Goal: Information Seeking & Learning: Learn about a topic

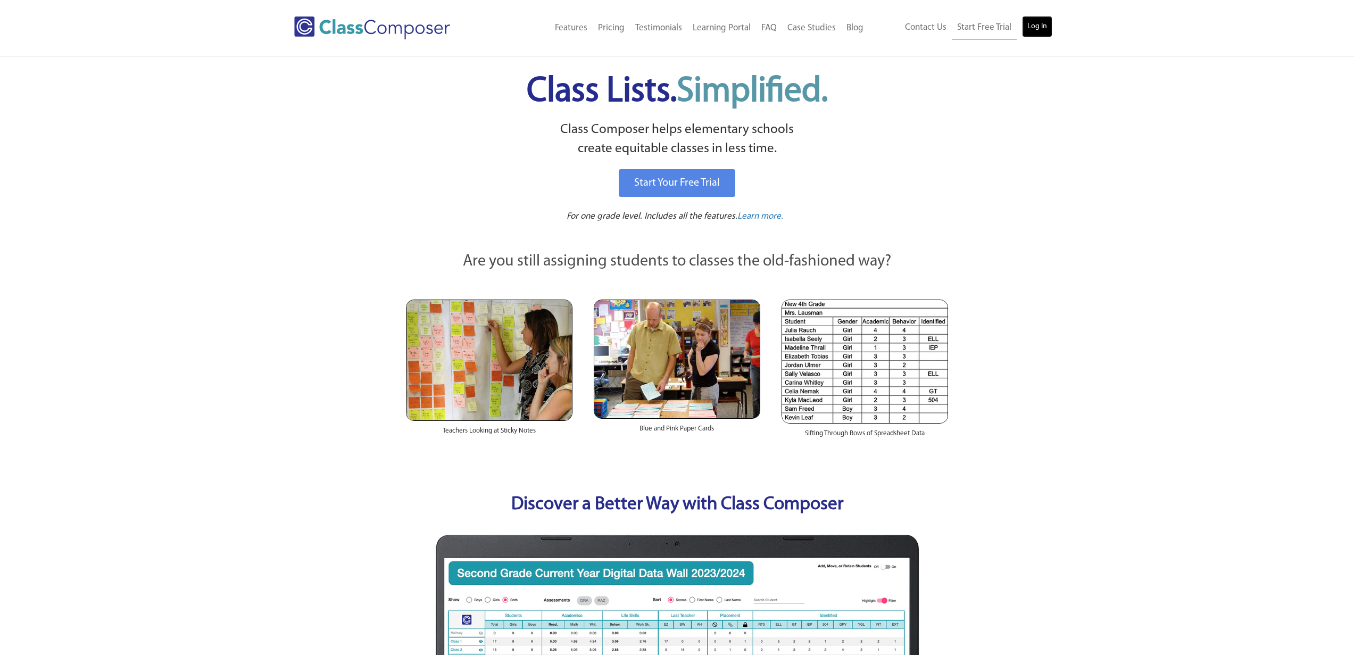
click at [1046, 29] on link "Log In" at bounding box center [1037, 26] width 30 height 21
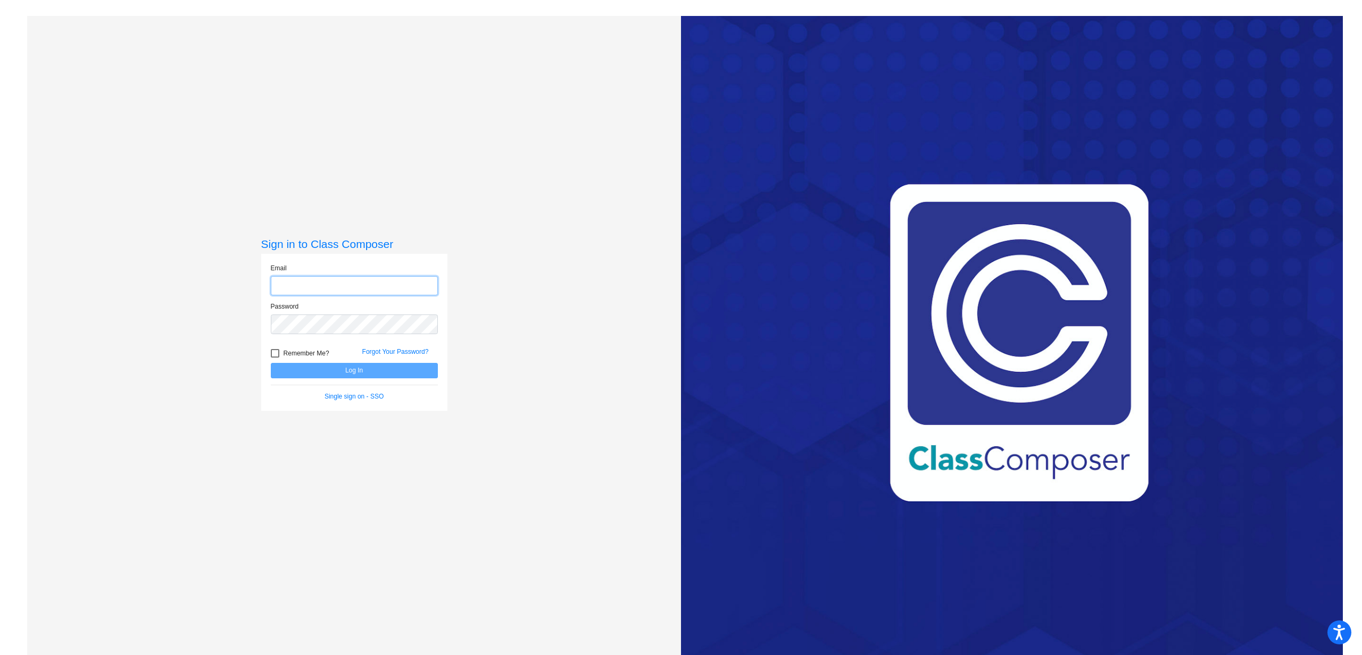
type input "[EMAIL_ADDRESS][DOMAIN_NAME]"
click at [360, 370] on button "Log In" at bounding box center [354, 370] width 167 height 15
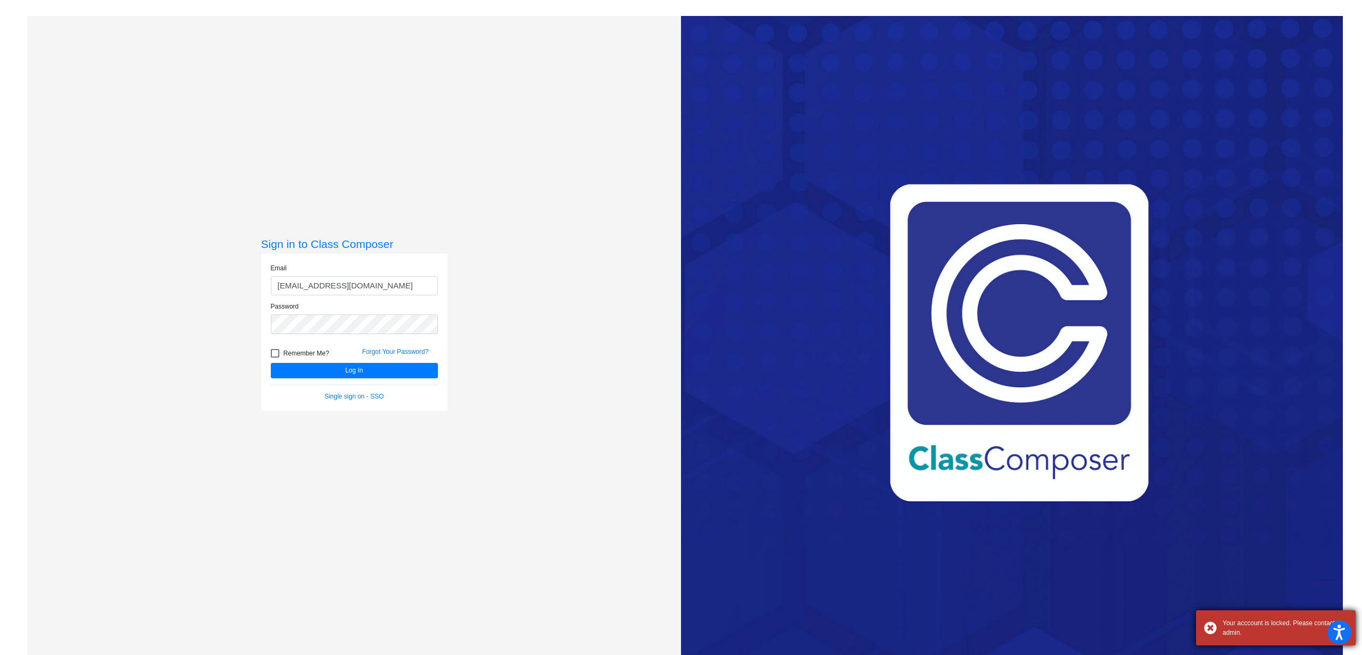
click at [1211, 629] on div "Your acccount is locked. Please contact admin." at bounding box center [1276, 627] width 160 height 35
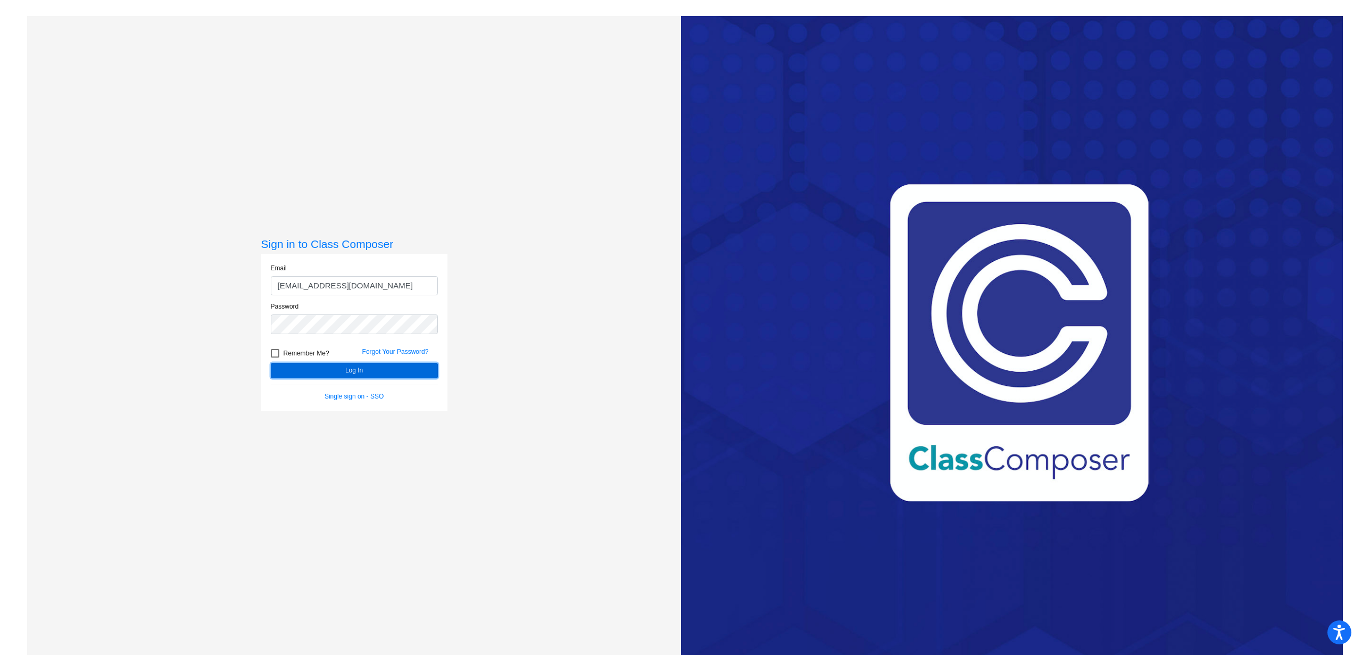
click at [416, 375] on button "Log In" at bounding box center [354, 370] width 167 height 15
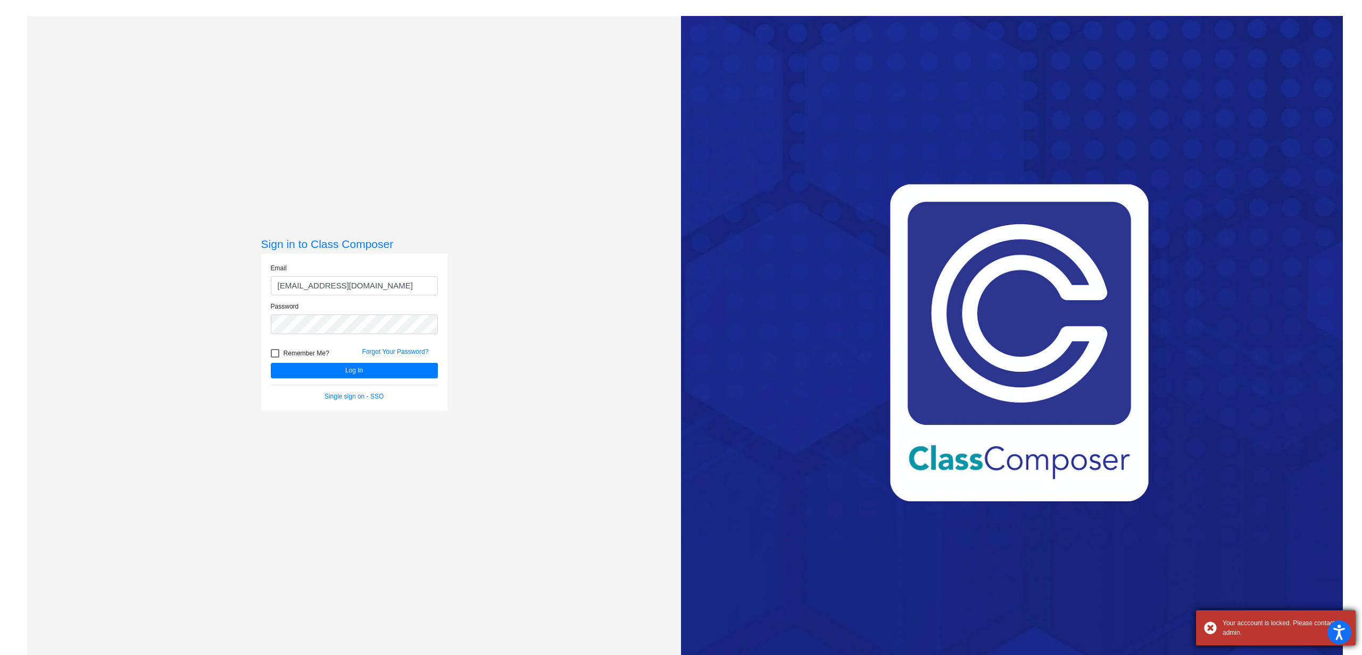
click at [1210, 626] on div "Your acccount is locked. Please contact admin." at bounding box center [1276, 627] width 160 height 35
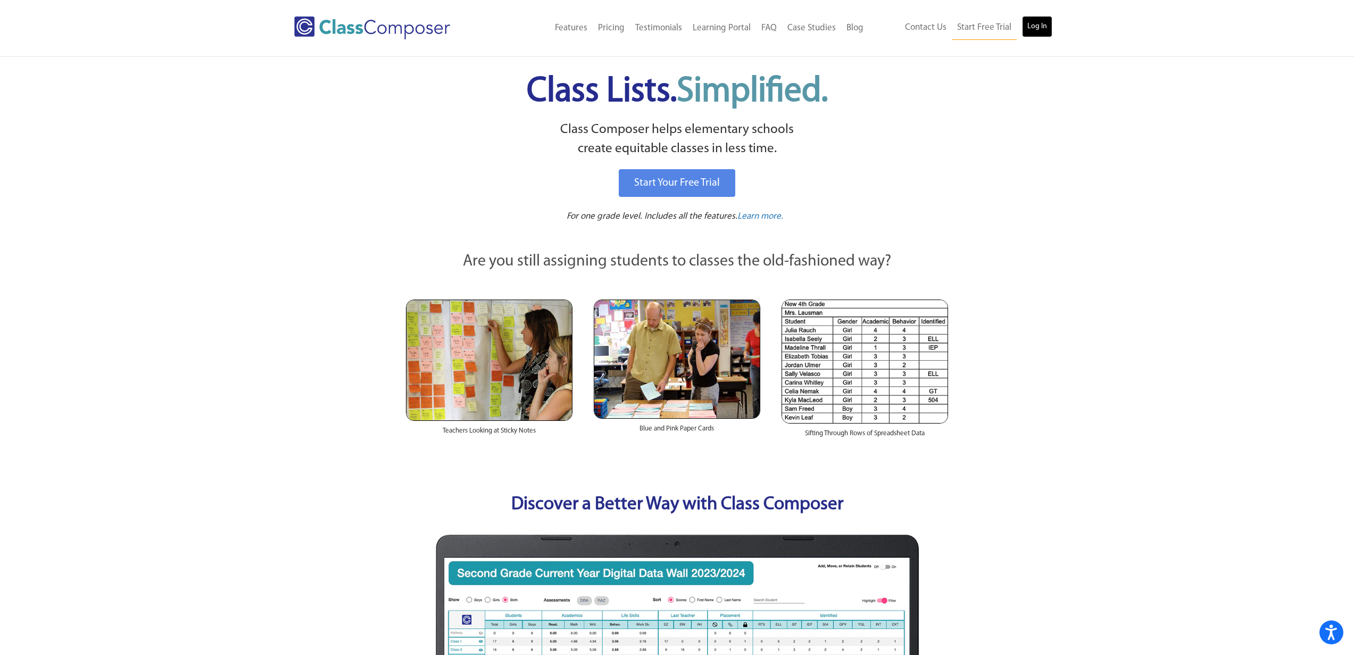
click at [1038, 28] on link "Log In" at bounding box center [1037, 26] width 30 height 21
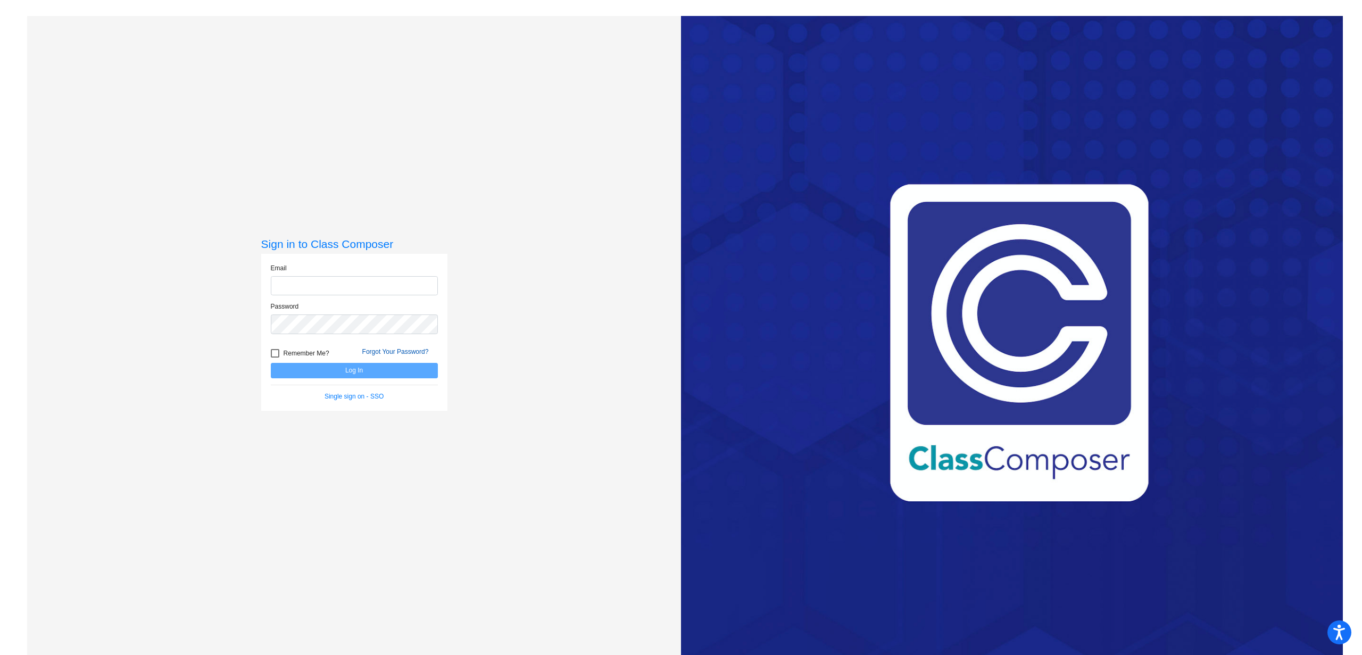
type input "[EMAIL_ADDRESS][DOMAIN_NAME]"
click at [392, 353] on link "Forgot Your Password?" at bounding box center [395, 351] width 67 height 7
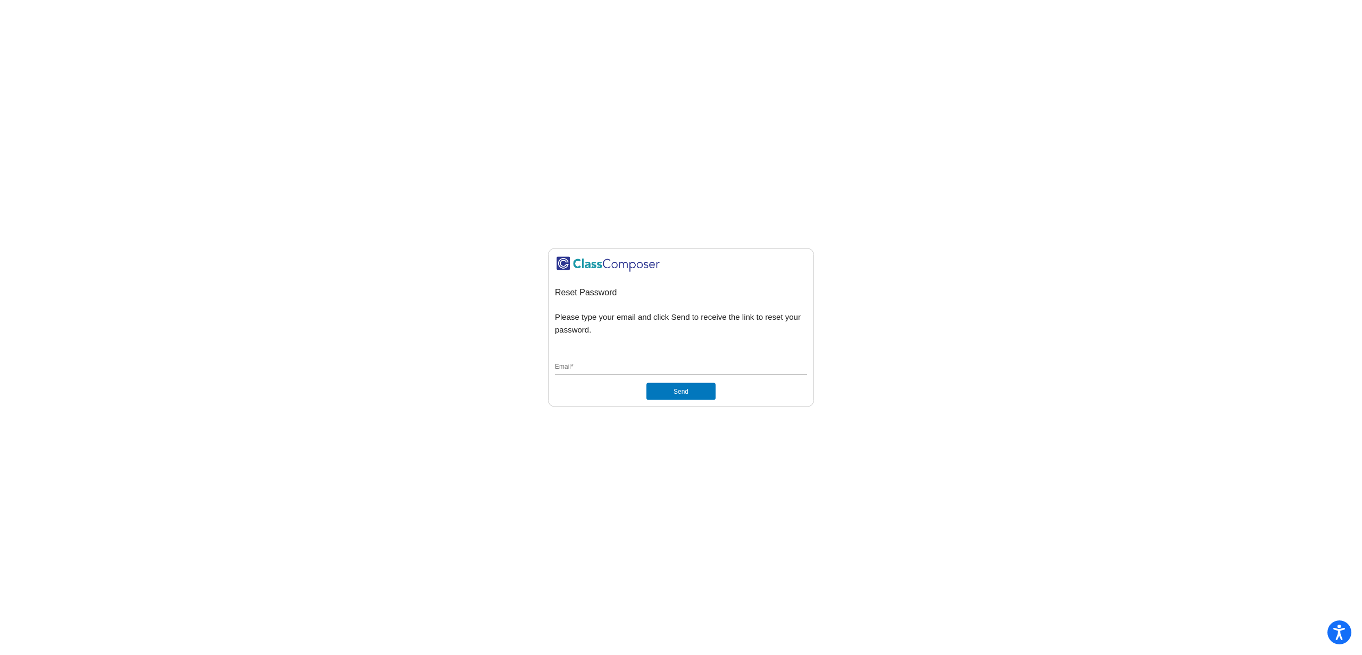
click at [590, 366] on input "Email *" at bounding box center [681, 368] width 252 height 10
type input "[EMAIL_ADDRESS][DOMAIN_NAME]"
click at [668, 390] on button "Send" at bounding box center [680, 391] width 69 height 17
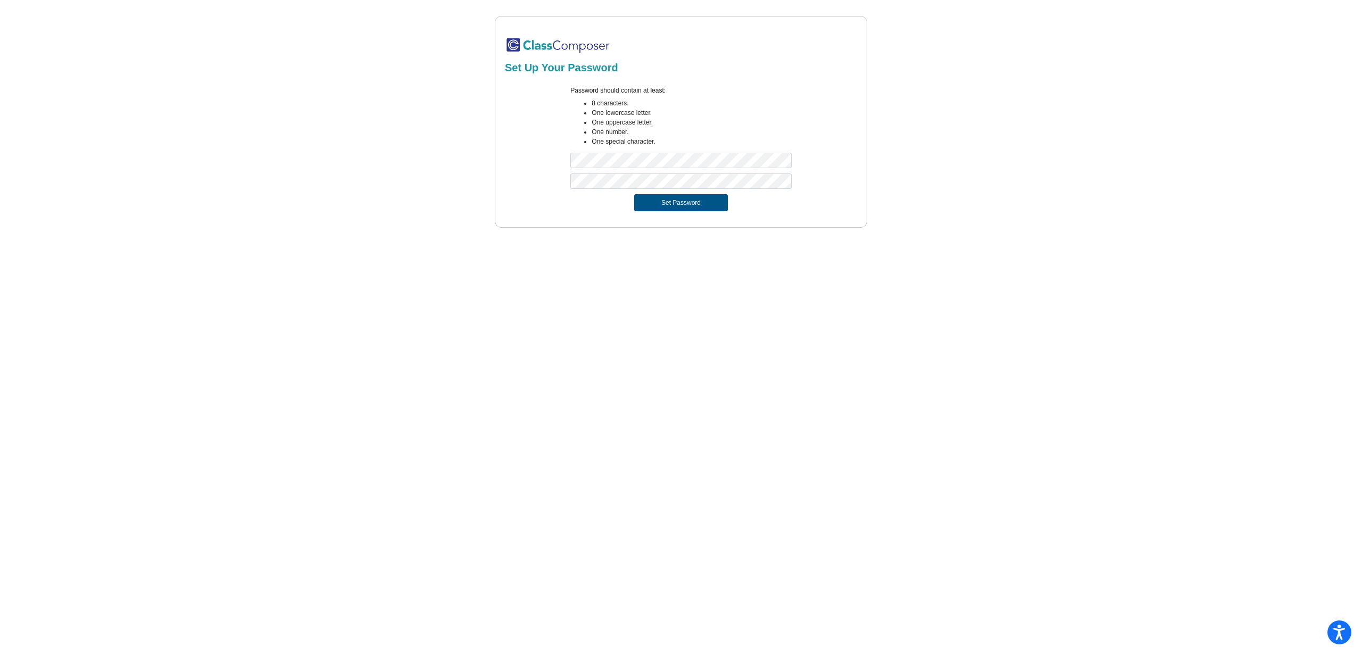
click at [687, 206] on button "Set Password" at bounding box center [681, 202] width 94 height 17
click at [667, 205] on button "Set Password" at bounding box center [681, 202] width 94 height 17
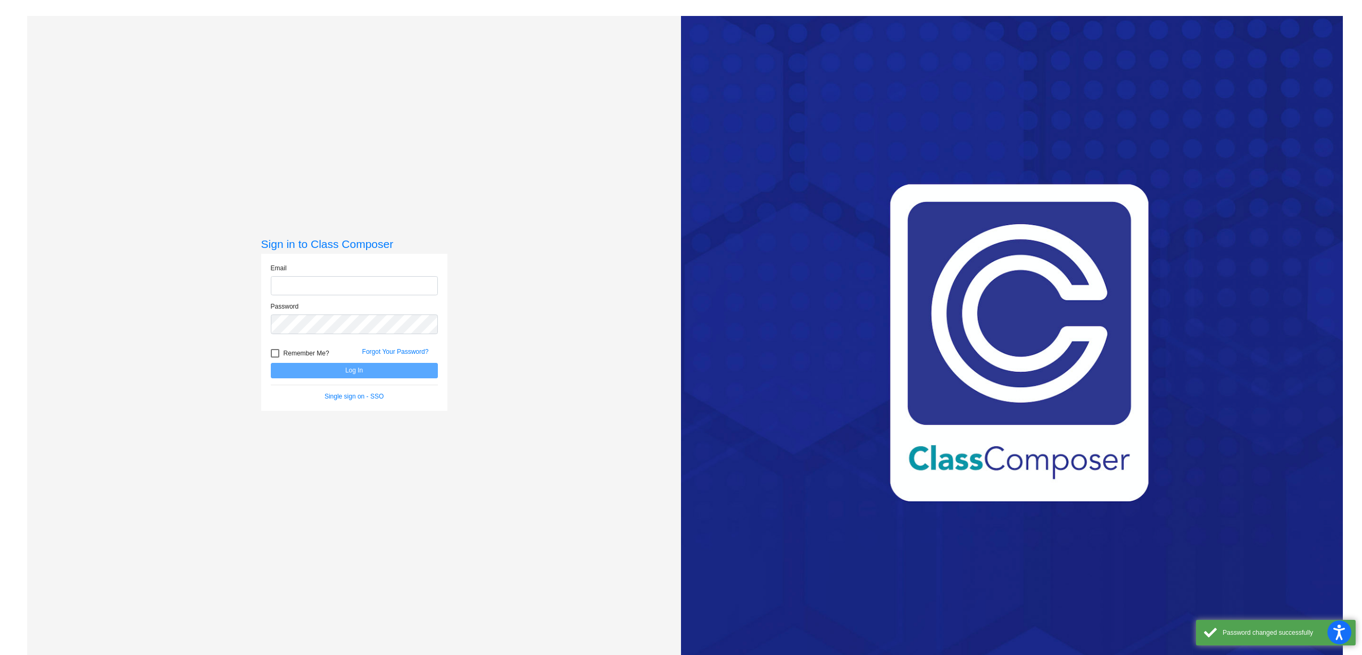
type input "[EMAIL_ADDRESS][DOMAIN_NAME]"
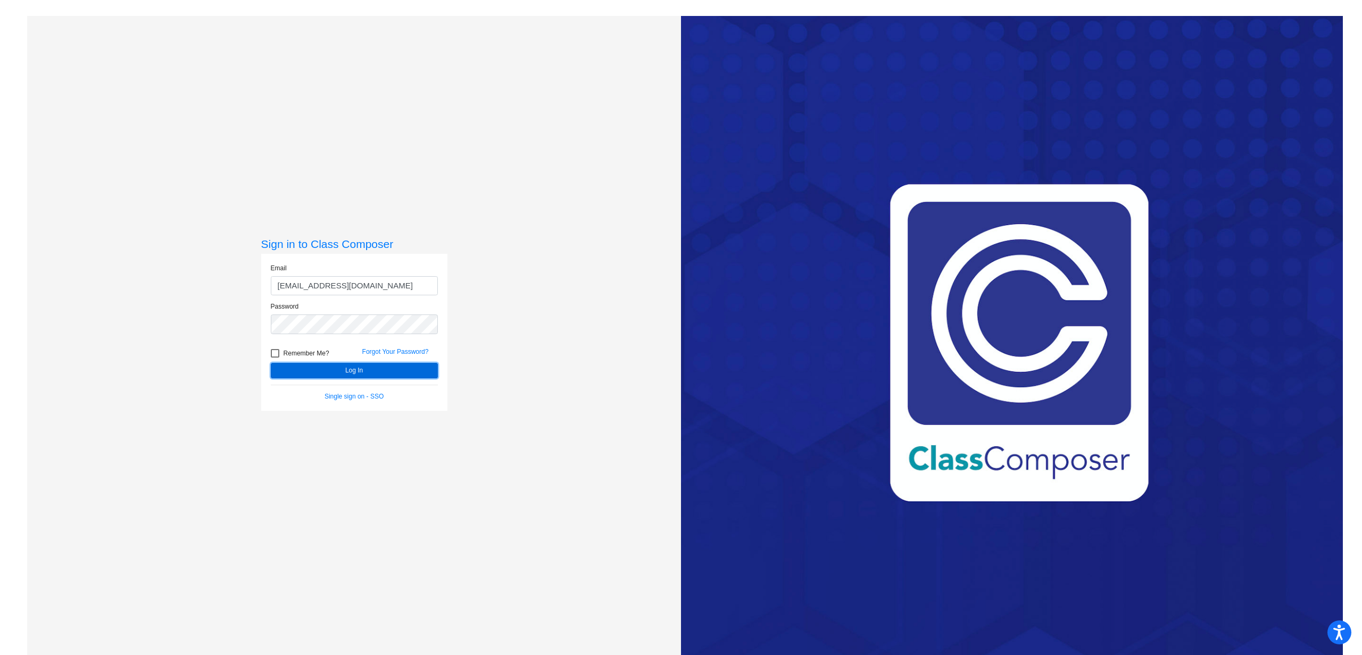
click at [382, 376] on button "Log In" at bounding box center [354, 370] width 167 height 15
click at [252, 325] on div "Sign in to Class Composer Email [EMAIL_ADDRESS][DOMAIN_NAME] Password Remember …" at bounding box center [354, 343] width 654 height 655
click at [271, 363] on button "Log In" at bounding box center [354, 370] width 167 height 15
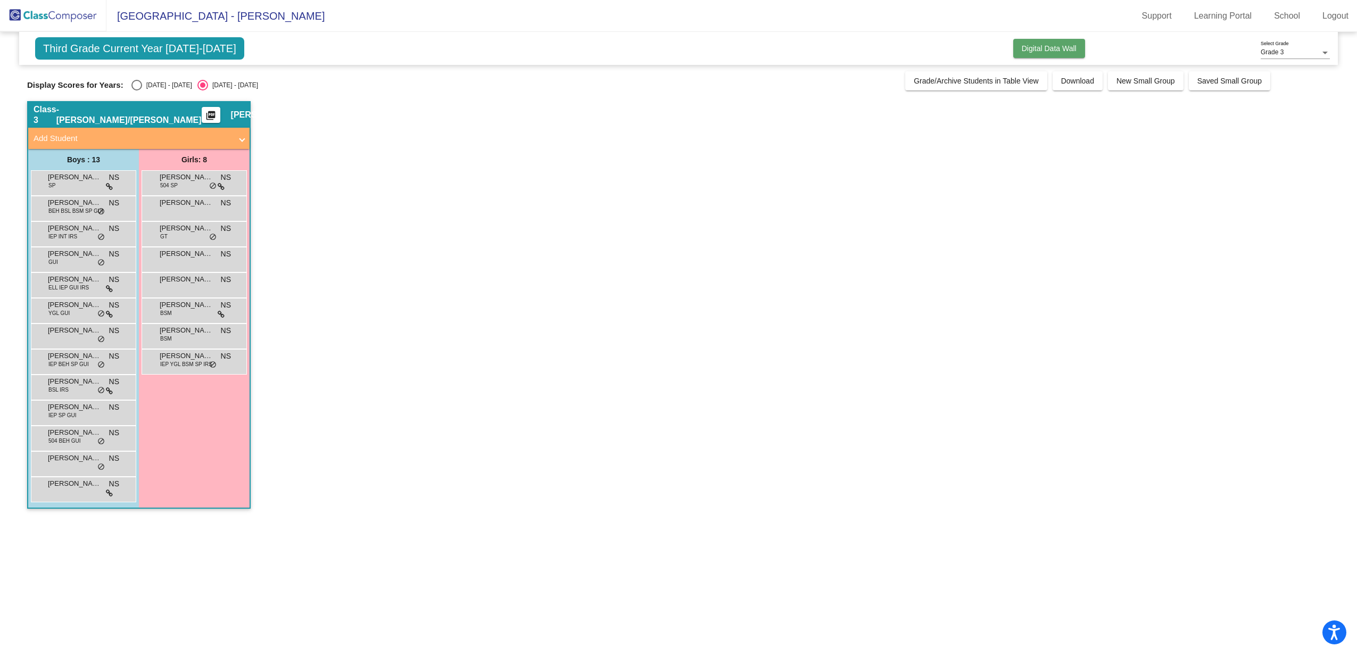
click at [1066, 49] on span "Digital Data Wall" at bounding box center [1049, 48] width 55 height 9
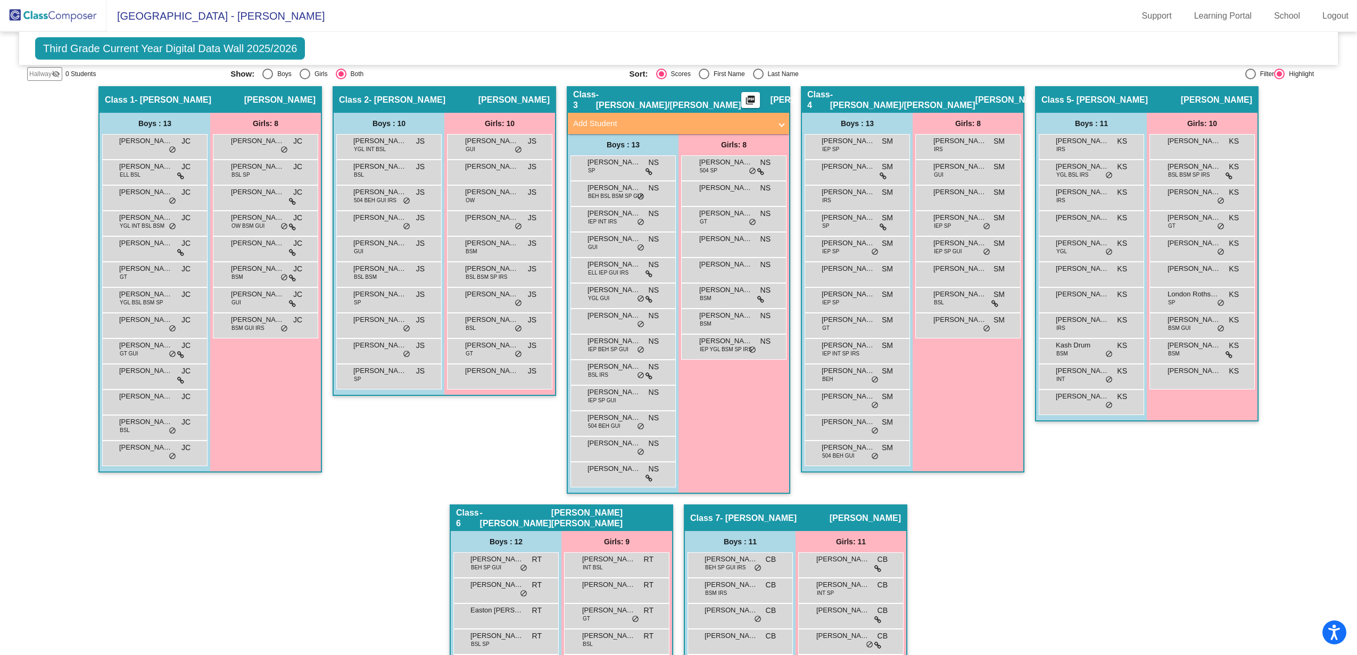
scroll to position [151, 0]
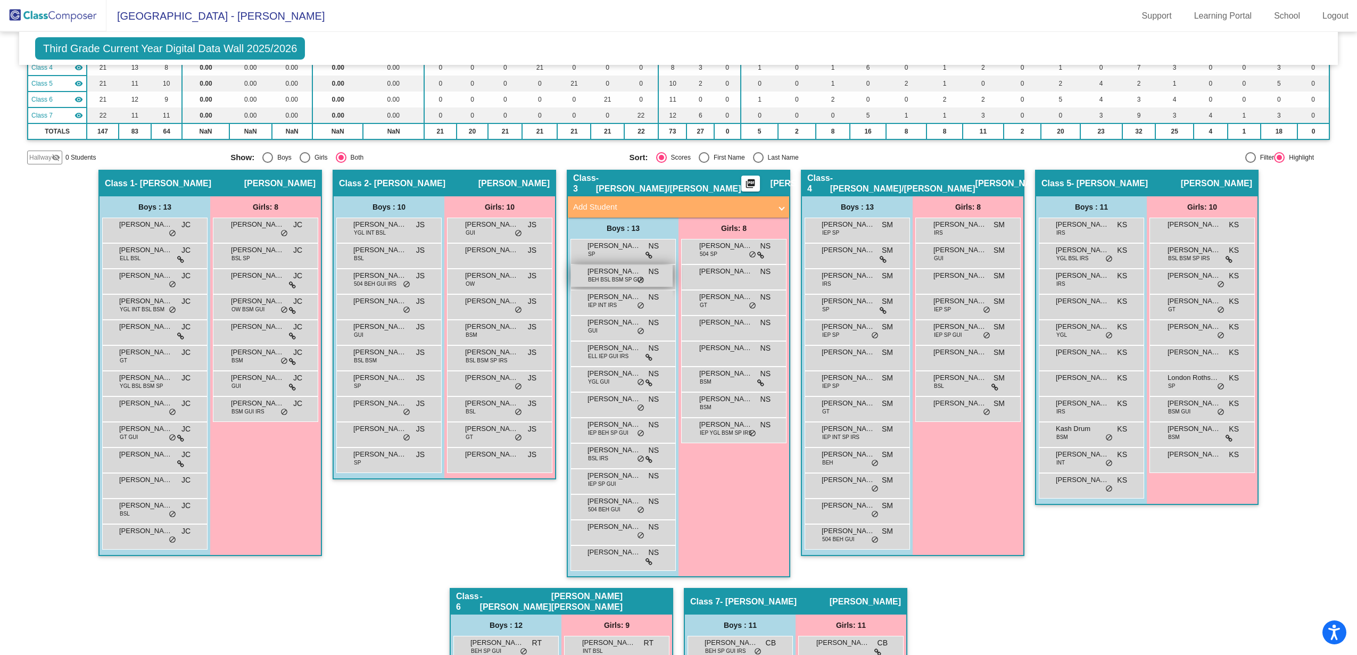
click at [611, 277] on span "BEH BSL BSM SP GUI" at bounding box center [615, 280] width 55 height 8
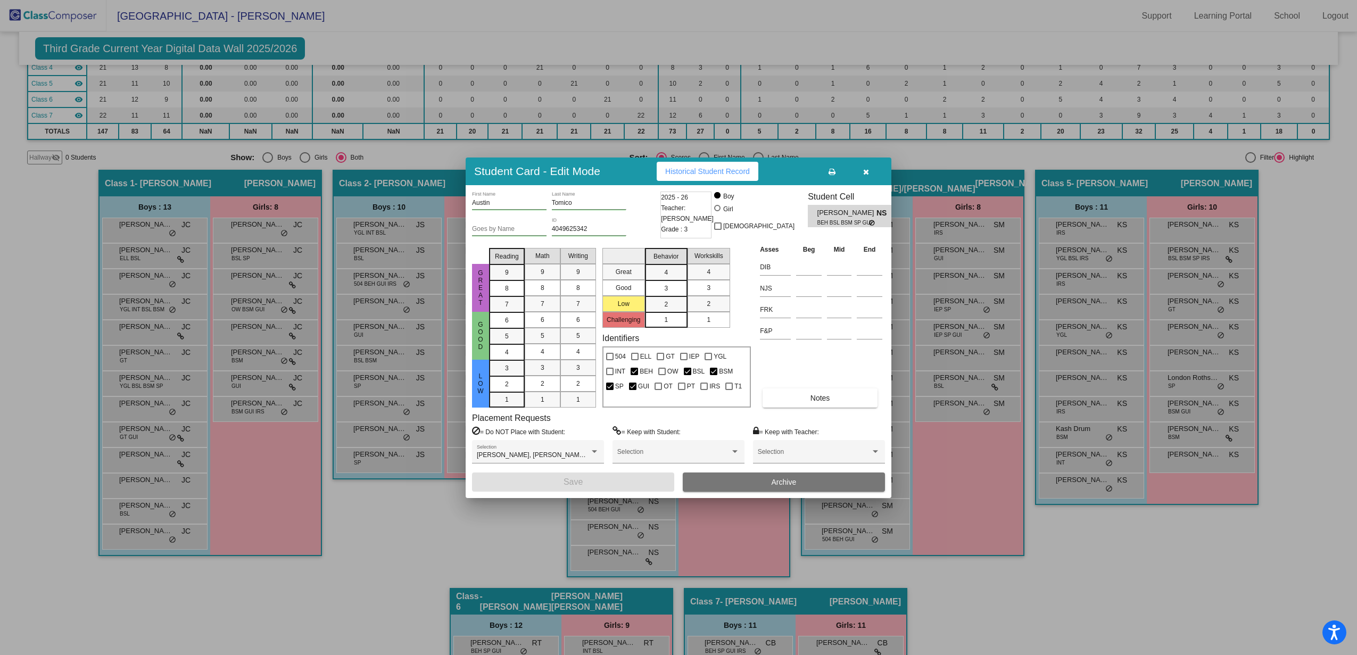
click at [713, 171] on span "Historical Student Record" at bounding box center [707, 171] width 85 height 9
click at [865, 175] on icon "button" at bounding box center [866, 171] width 6 height 7
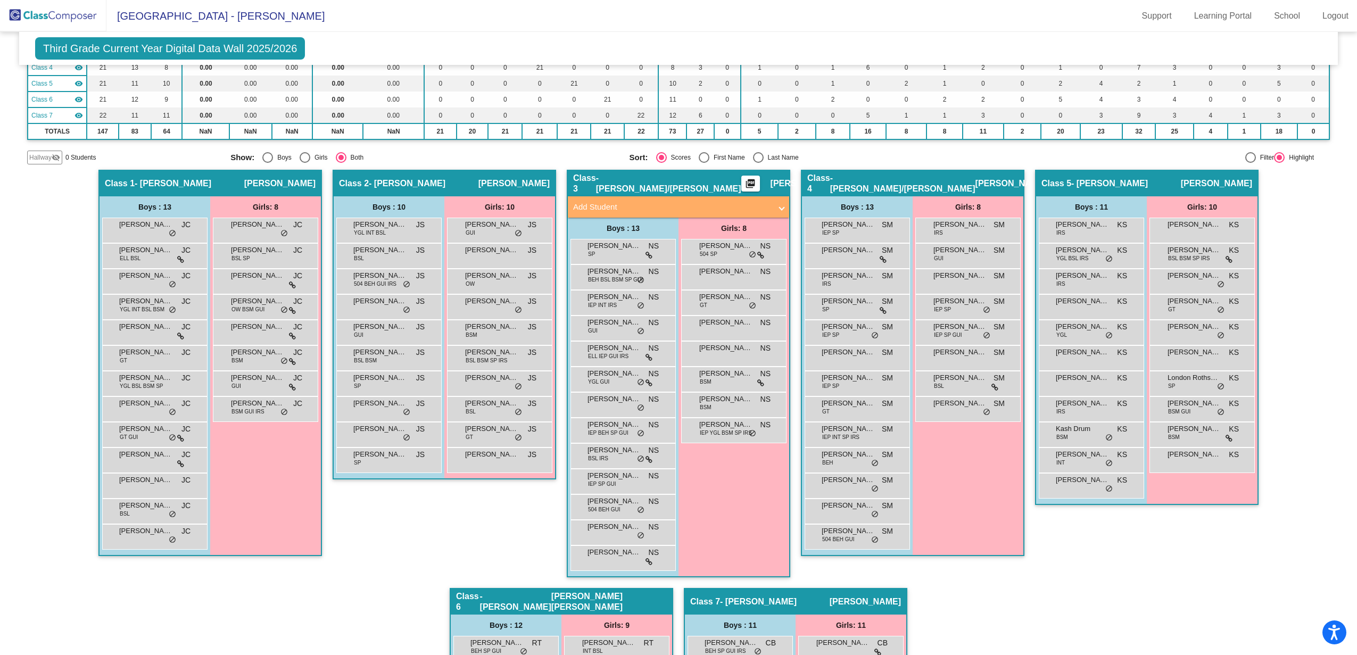
click at [744, 180] on mat-icon "picture_as_pdf" at bounding box center [750, 185] width 13 height 15
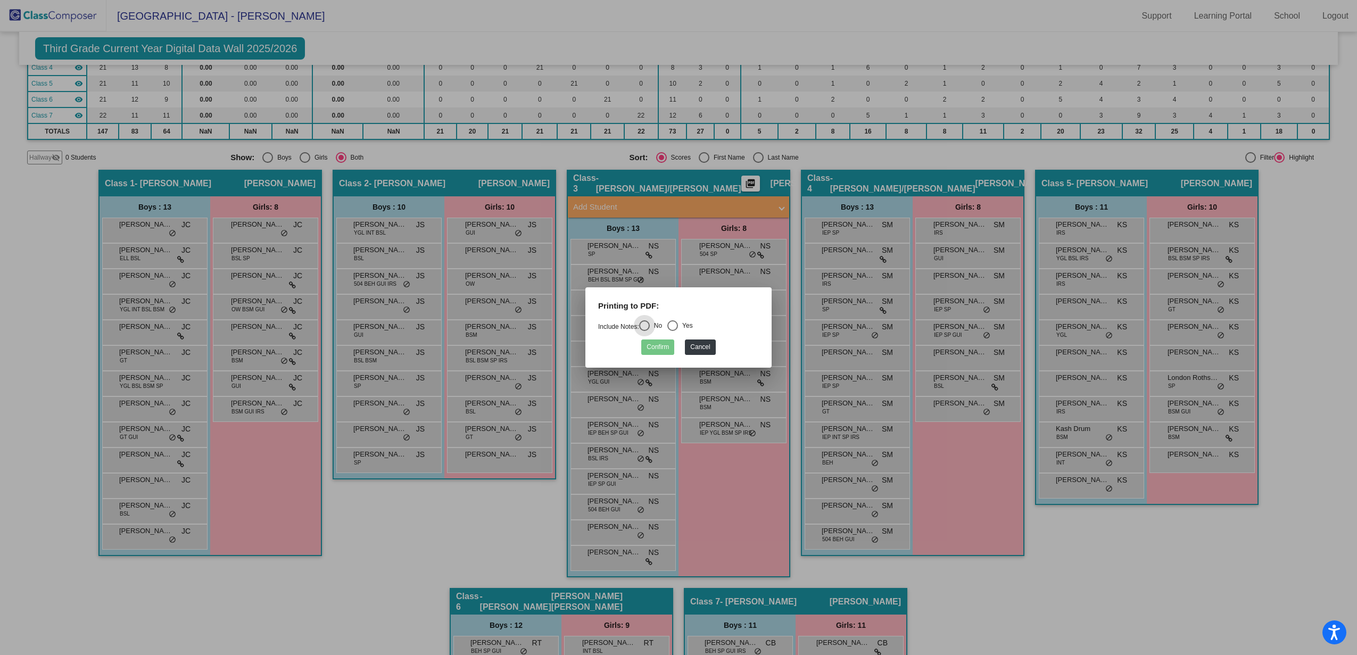
click at [678, 321] on div "Select an option" at bounding box center [672, 325] width 11 height 11
click at [673, 331] on input "Yes" at bounding box center [672, 331] width 1 height 1
radio input "true"
click at [662, 347] on button "Confirm" at bounding box center [657, 346] width 33 height 15
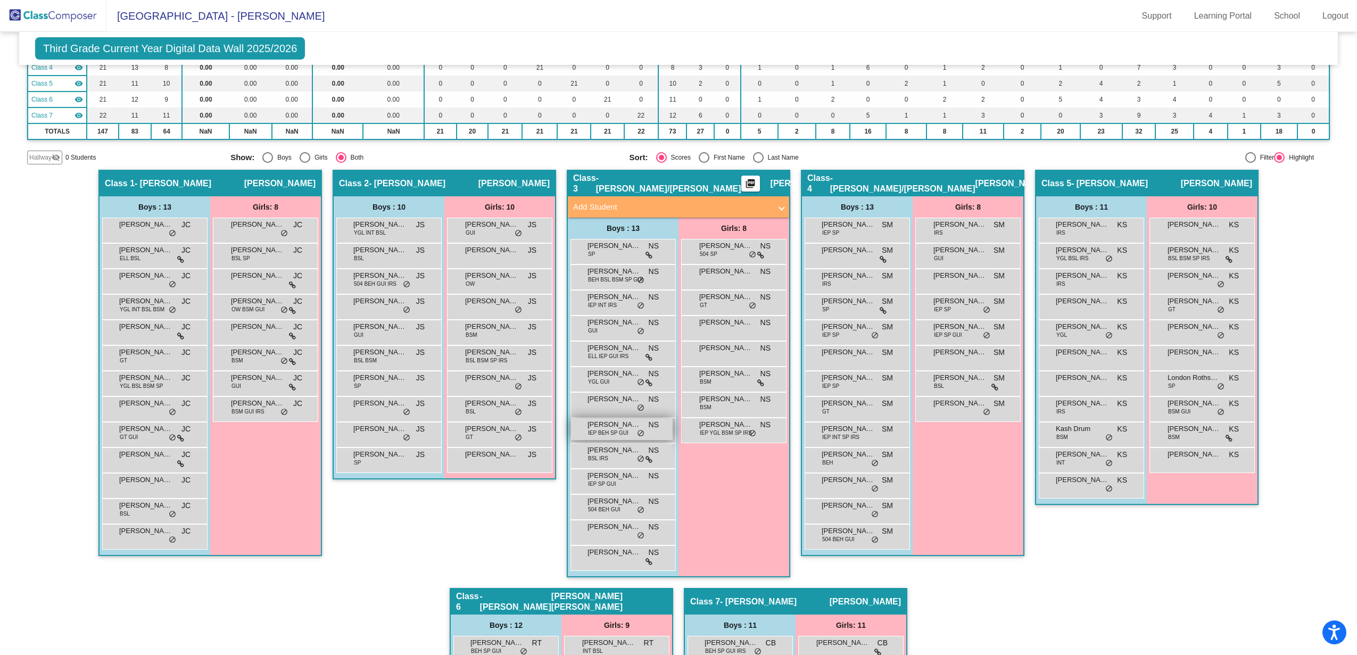
click at [612, 426] on span "[PERSON_NAME]" at bounding box center [613, 424] width 53 height 11
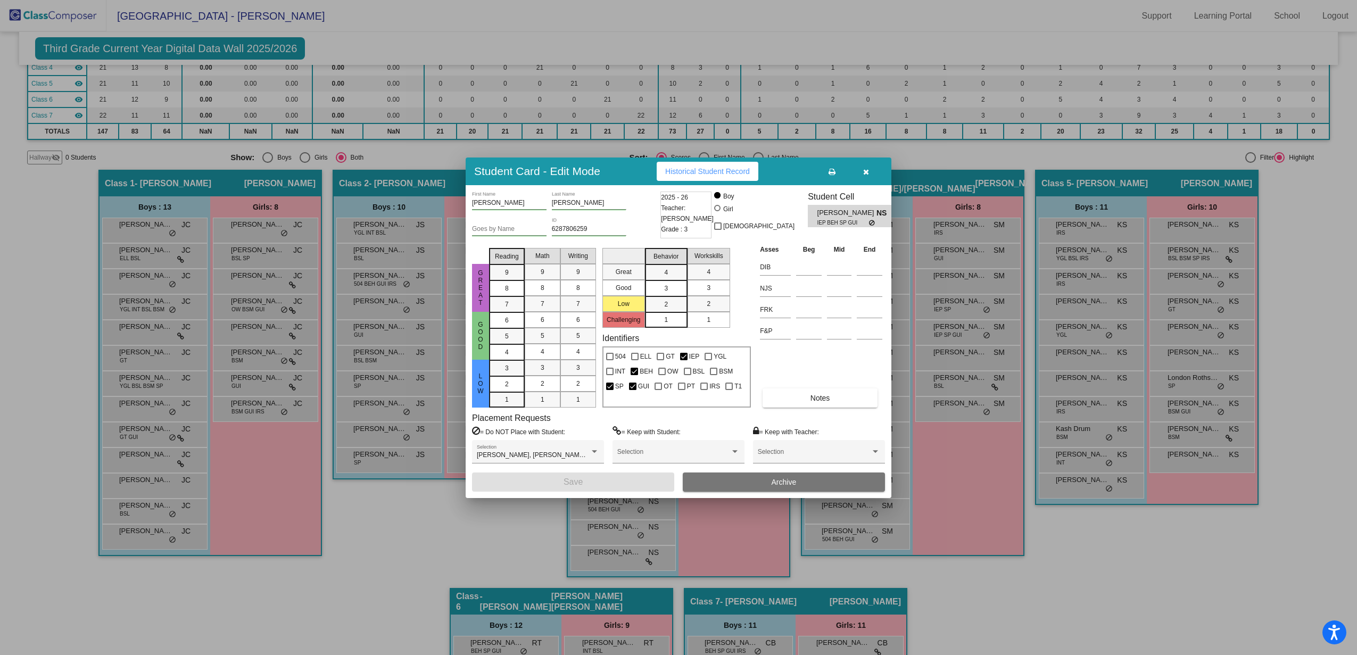
click at [704, 170] on span "Historical Student Record" at bounding box center [707, 171] width 85 height 9
click at [864, 170] on icon "button" at bounding box center [866, 171] width 6 height 7
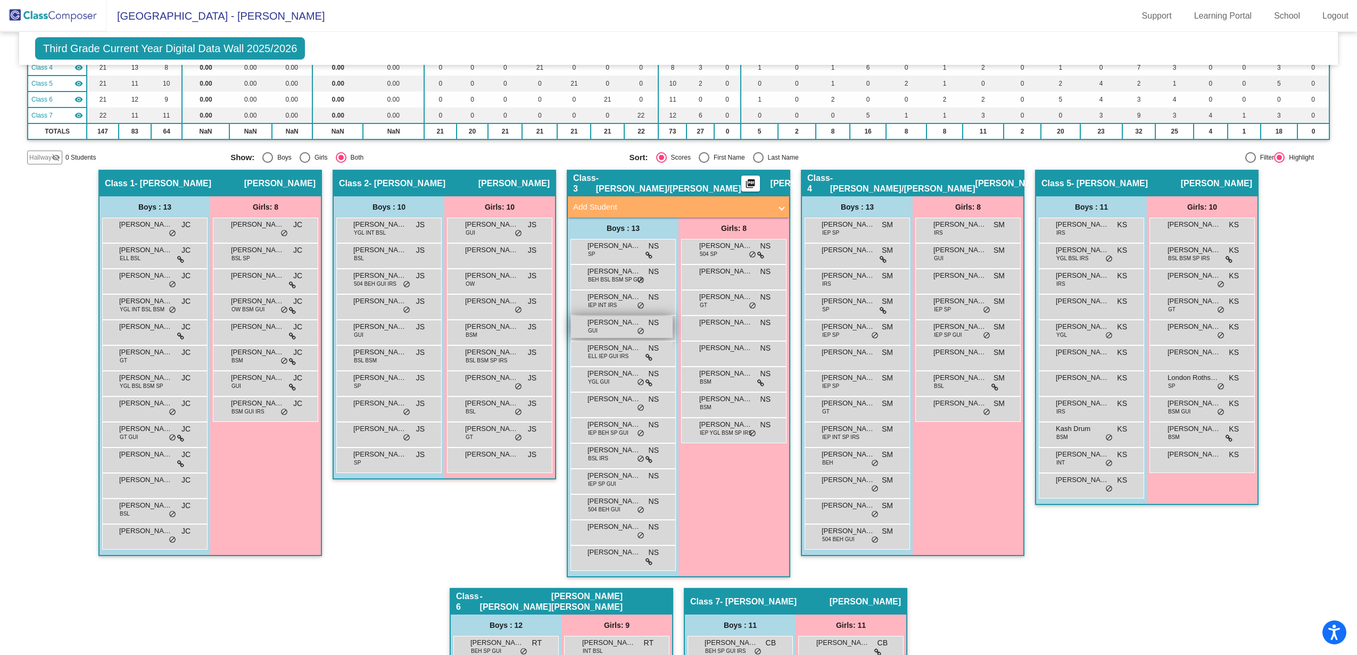
click at [614, 331] on div "[PERSON_NAME] GUI NS lock do_not_disturb_alt" at bounding box center [622, 327] width 102 height 22
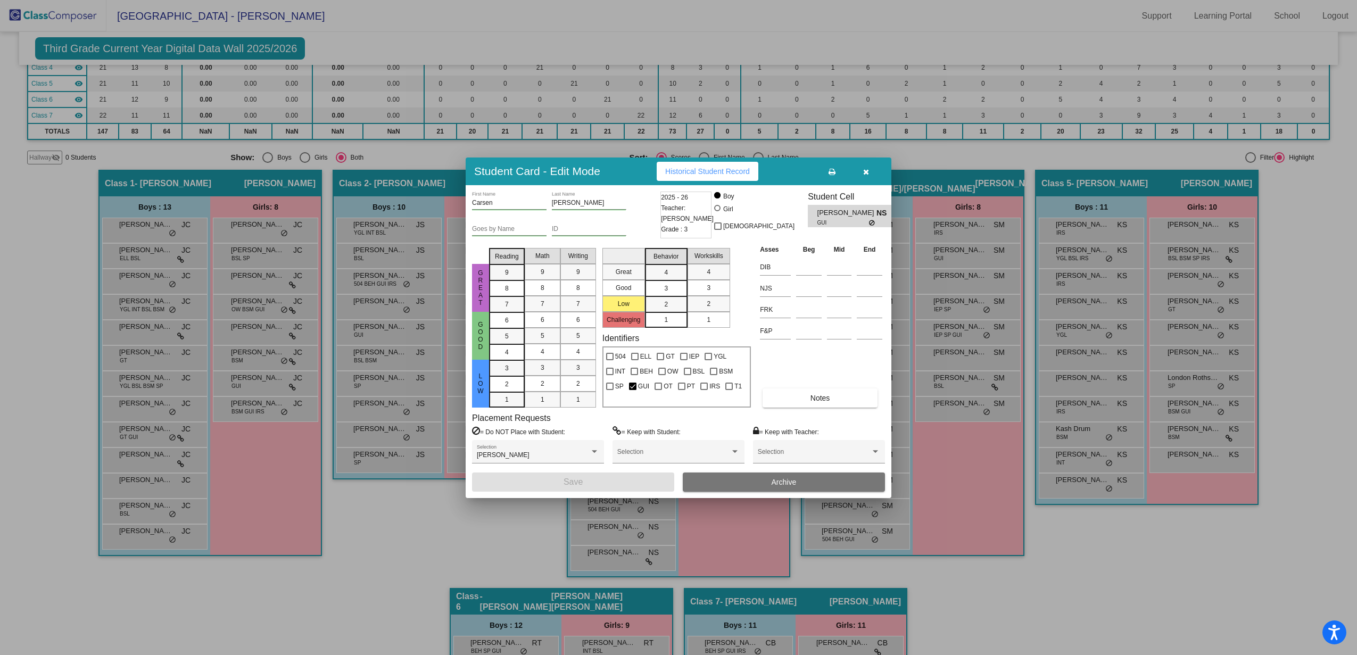
click at [711, 176] on button "Historical Student Record" at bounding box center [708, 171] width 102 height 19
click at [865, 171] on icon "button" at bounding box center [866, 171] width 6 height 7
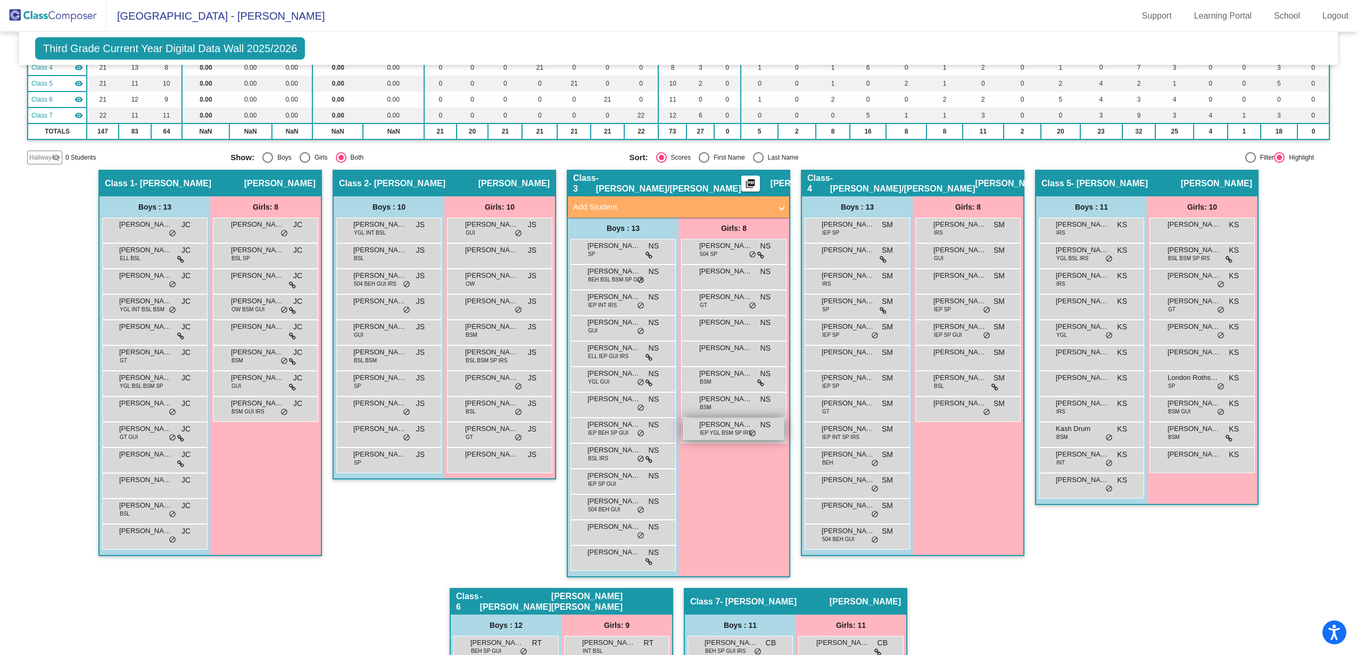
click at [719, 435] on span "IEP YGL BSM SP IRS" at bounding box center [726, 433] width 52 height 8
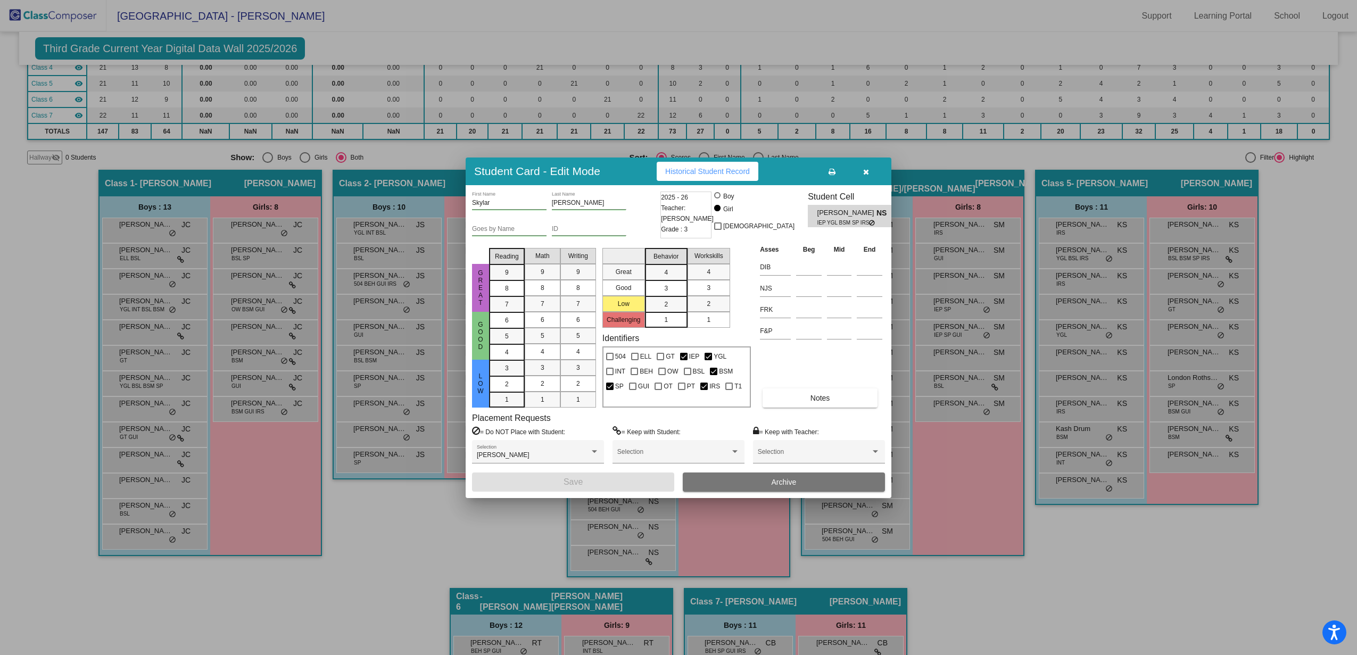
click at [706, 168] on span "Historical Student Record" at bounding box center [707, 171] width 85 height 9
click at [865, 171] on icon "button" at bounding box center [866, 171] width 6 height 7
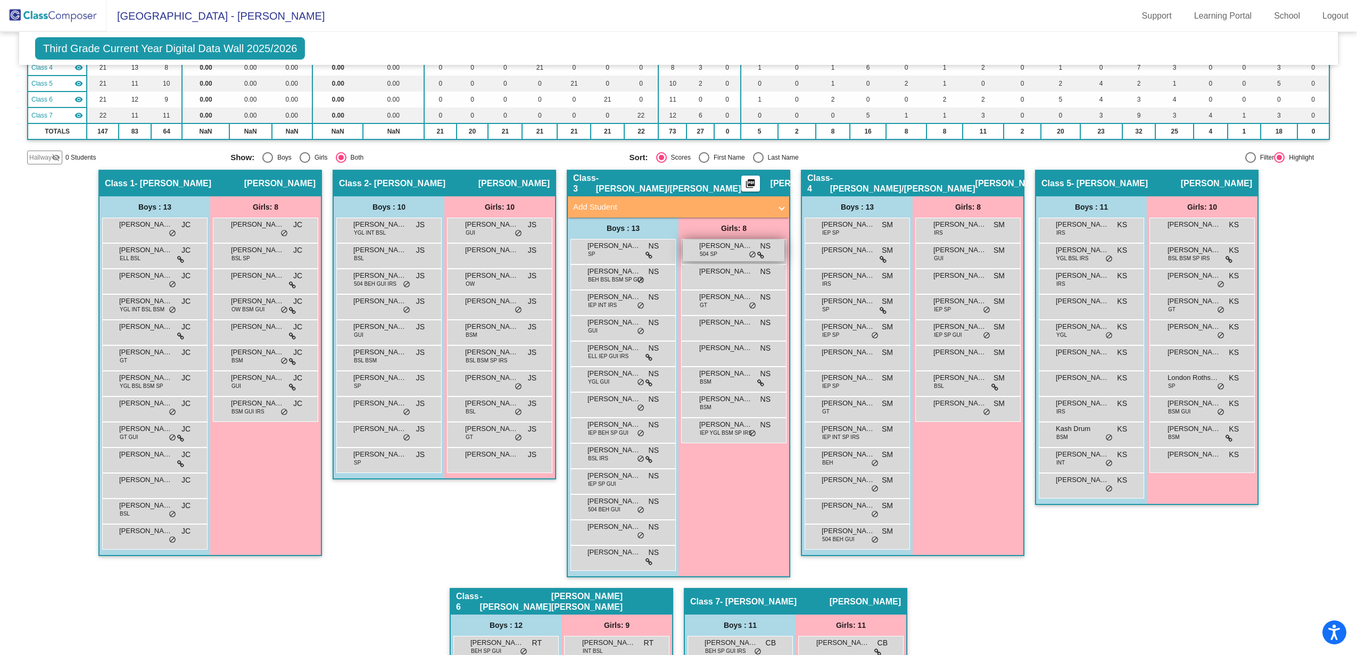
click at [717, 256] on div "[PERSON_NAME] 504 SP NS lock do_not_disturb_alt" at bounding box center [734, 250] width 102 height 22
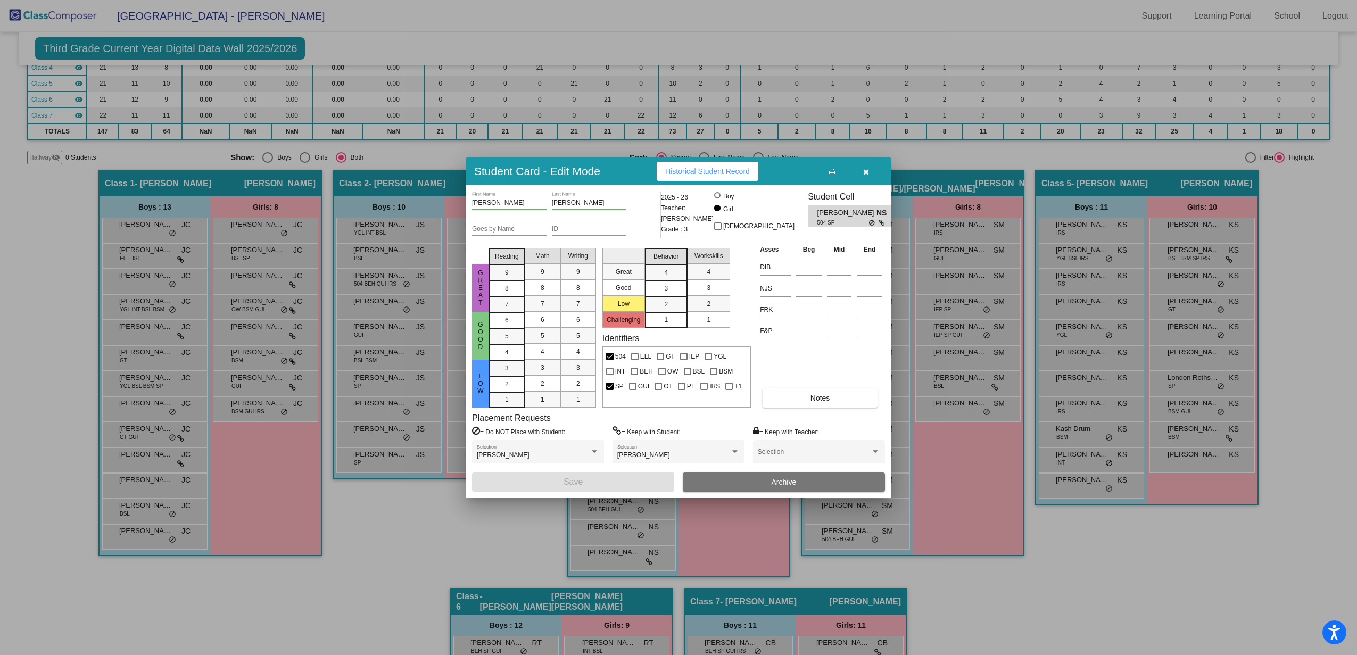
click at [709, 170] on span "Historical Student Record" at bounding box center [707, 171] width 85 height 9
click at [856, 172] on button "button" at bounding box center [866, 171] width 34 height 19
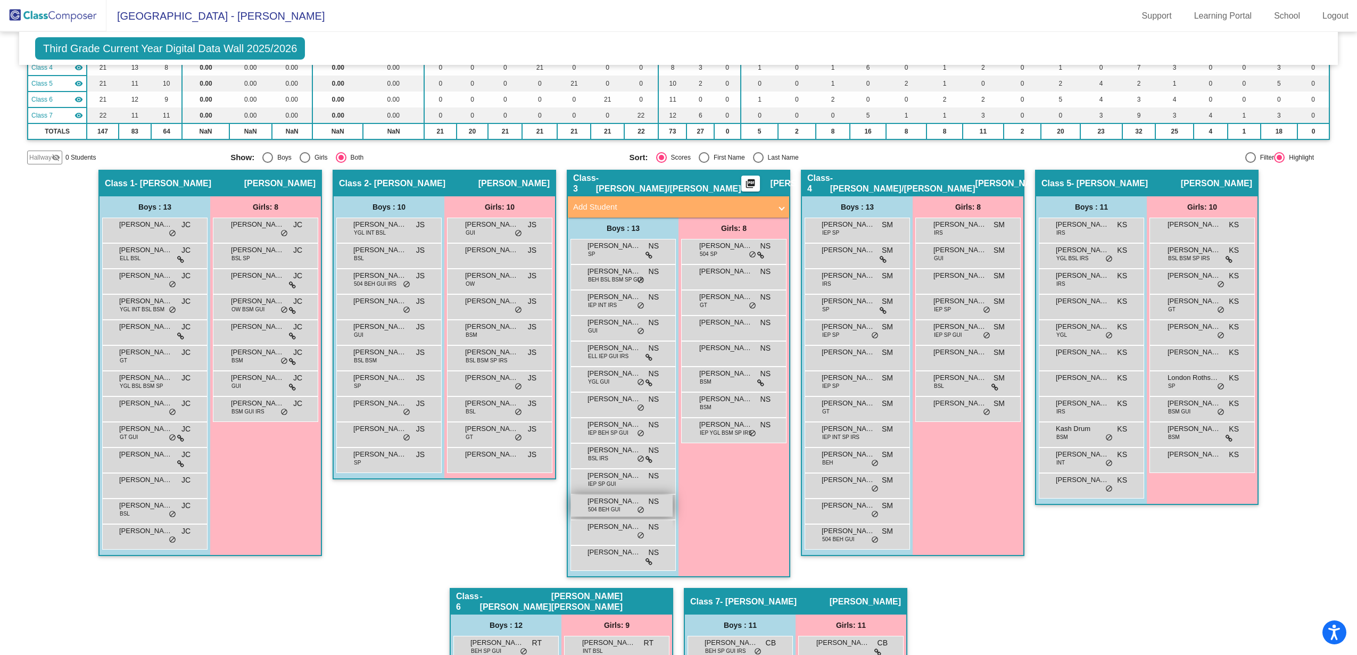
click at [613, 512] on span "504 BEH GUI" at bounding box center [604, 509] width 32 height 8
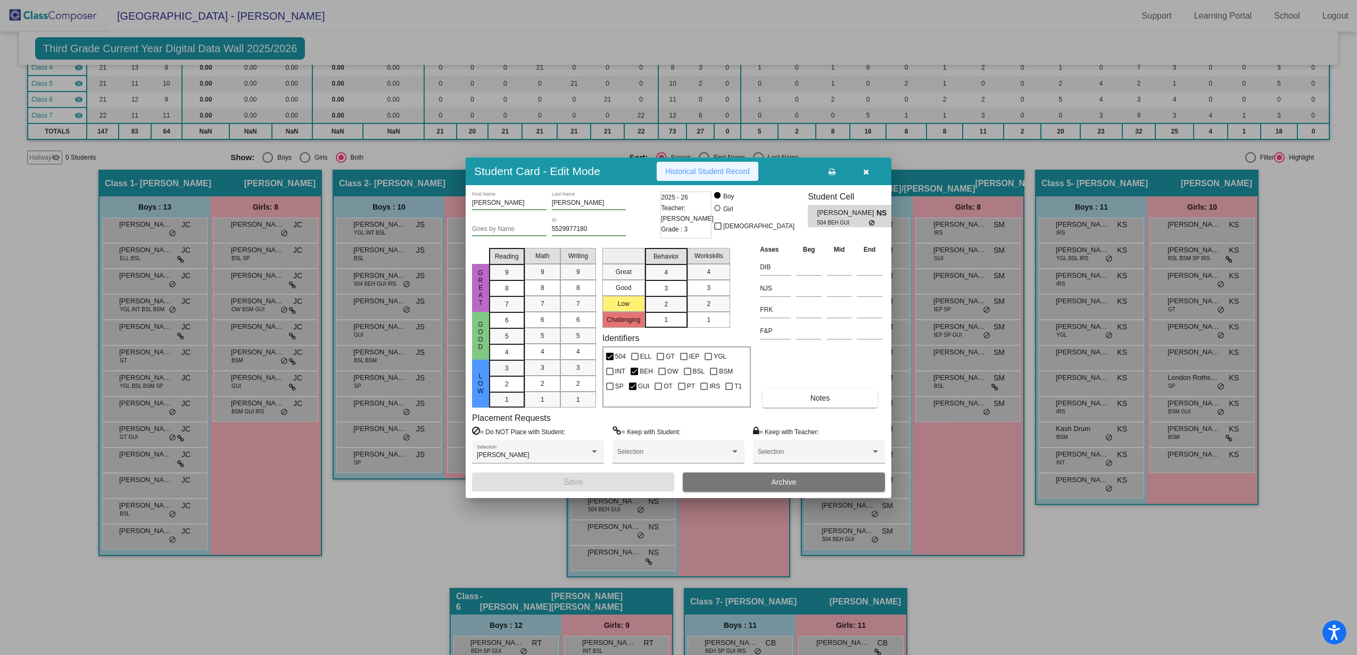
click at [695, 179] on button "Historical Student Record" at bounding box center [708, 171] width 102 height 19
